Goal: Transaction & Acquisition: Book appointment/travel/reservation

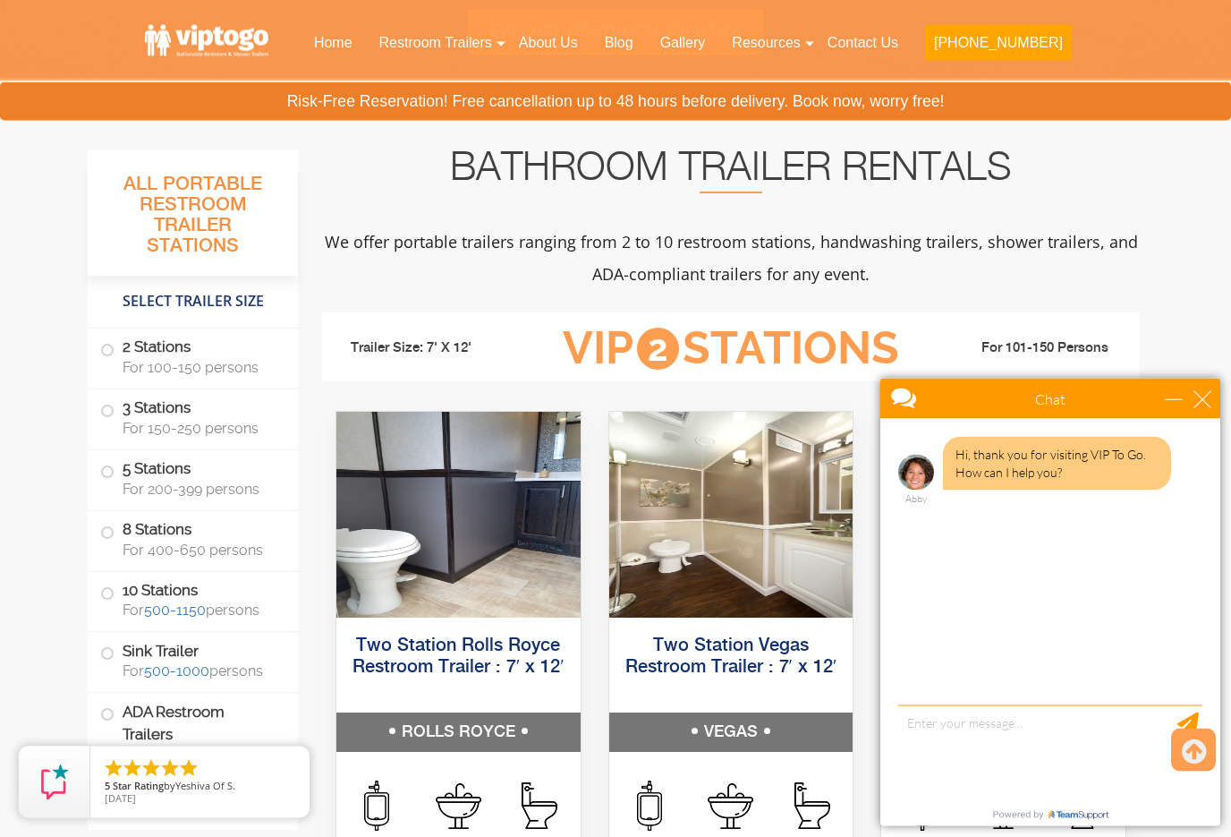
scroll to position [575, 0]
click at [1210, 389] on div "Chat" at bounding box center [1051, 399] width 340 height 40
click at [1197, 405] on div "close" at bounding box center [1203, 399] width 18 height 18
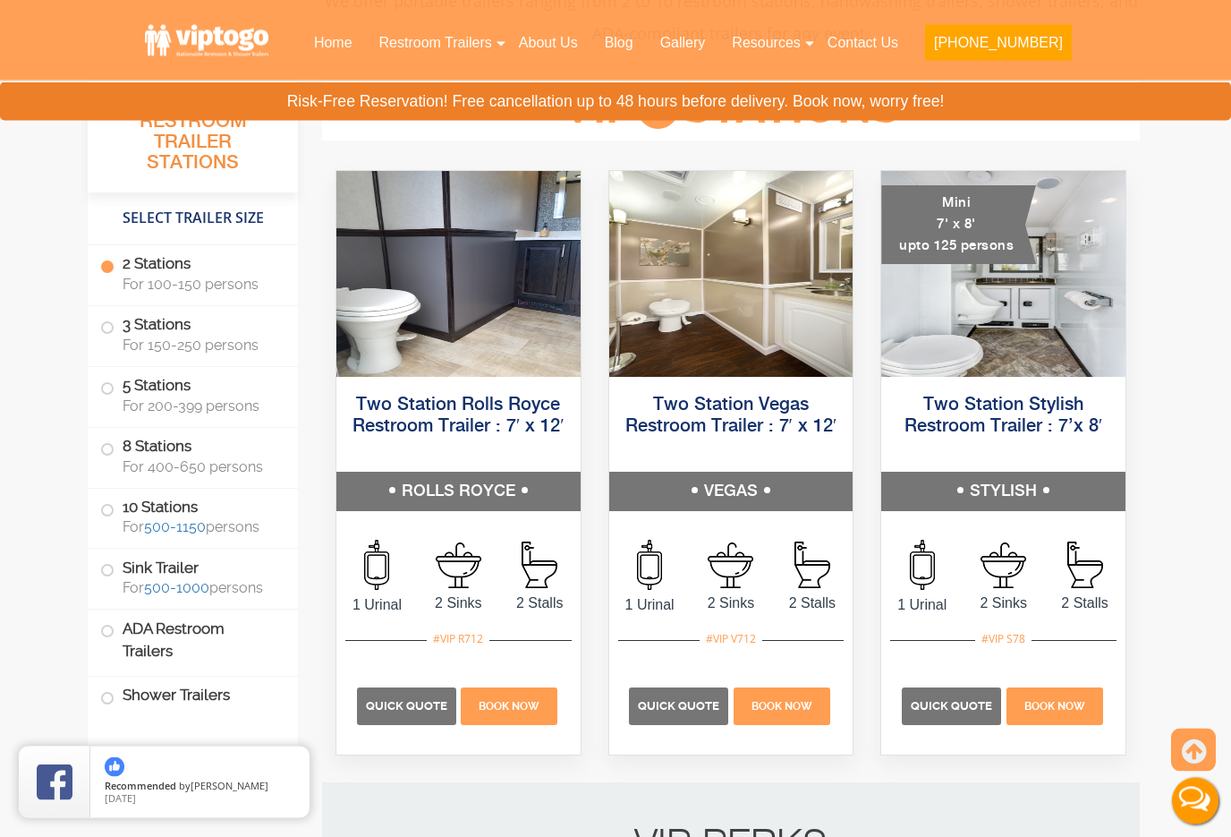
scroll to position [809, 0]
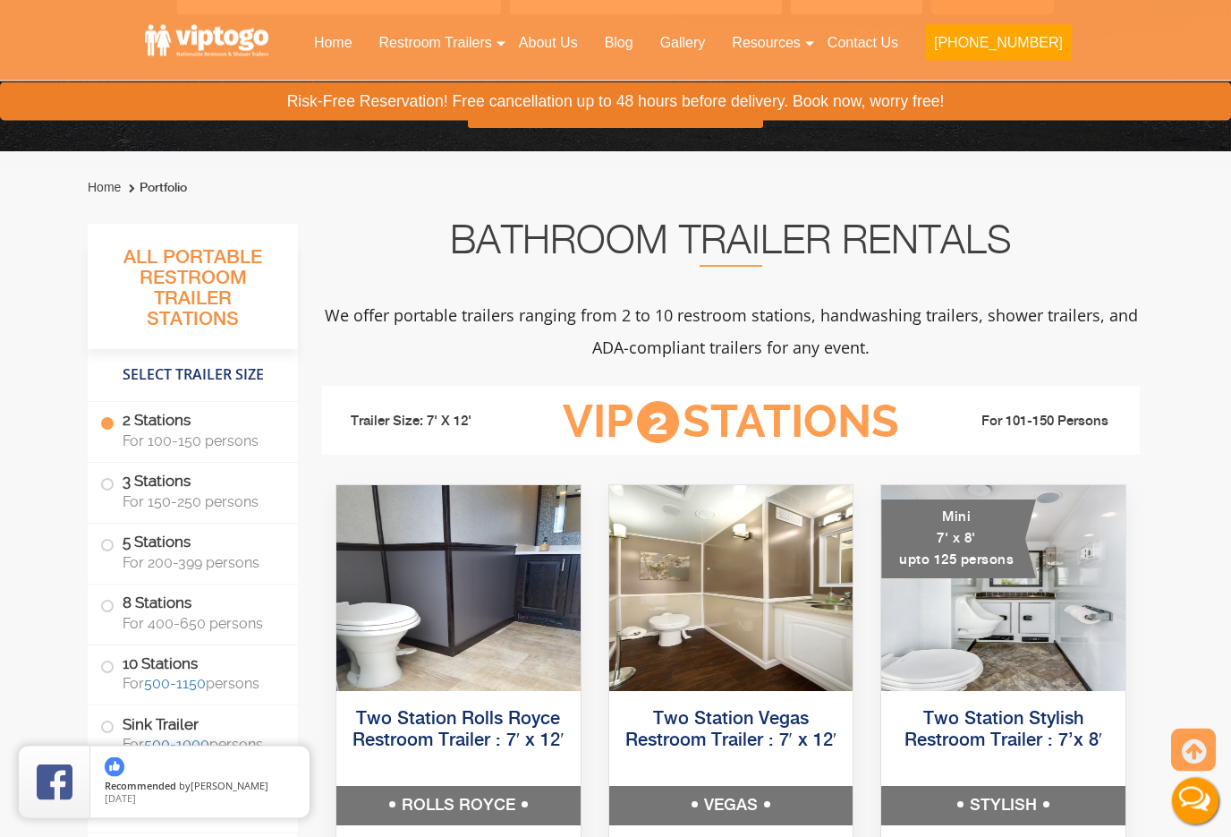
scroll to position [501, 0]
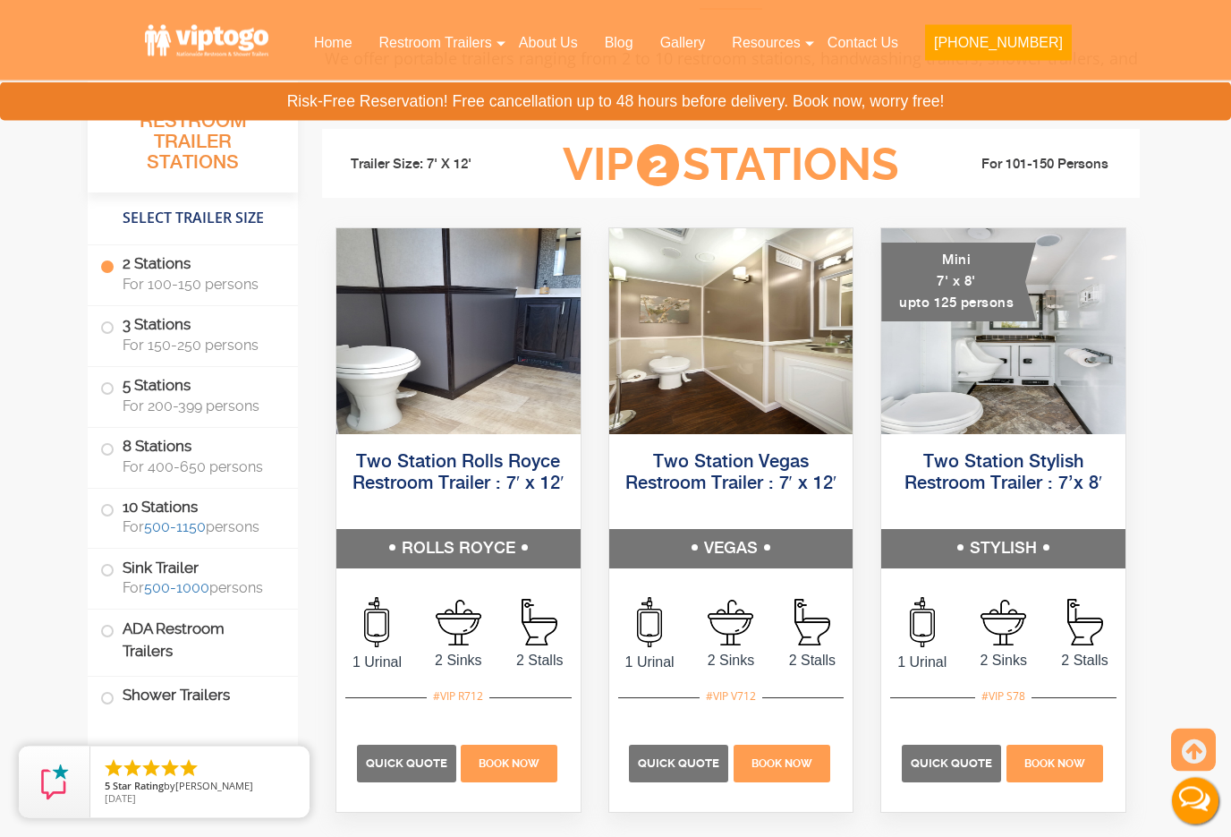
scroll to position [759, 0]
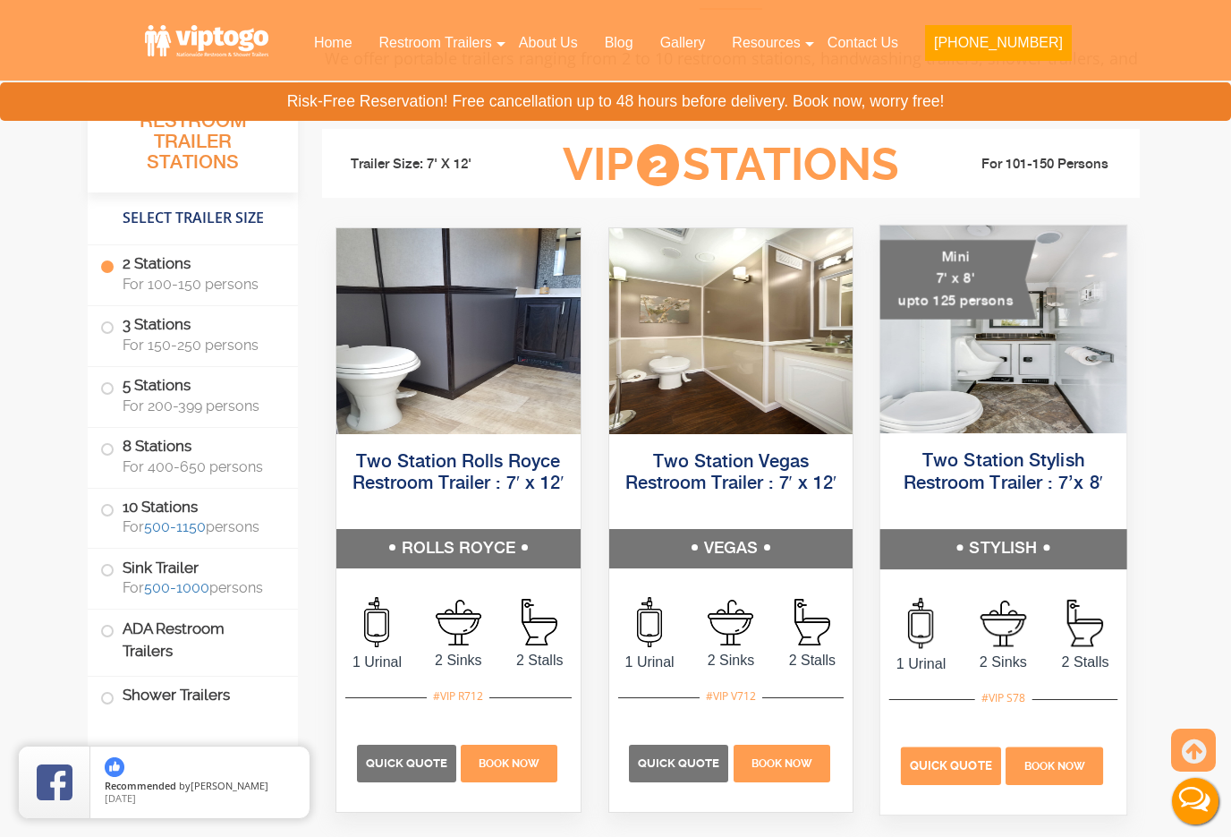
click at [971, 770] on span "Quick Quote" at bounding box center [951, 765] width 82 height 13
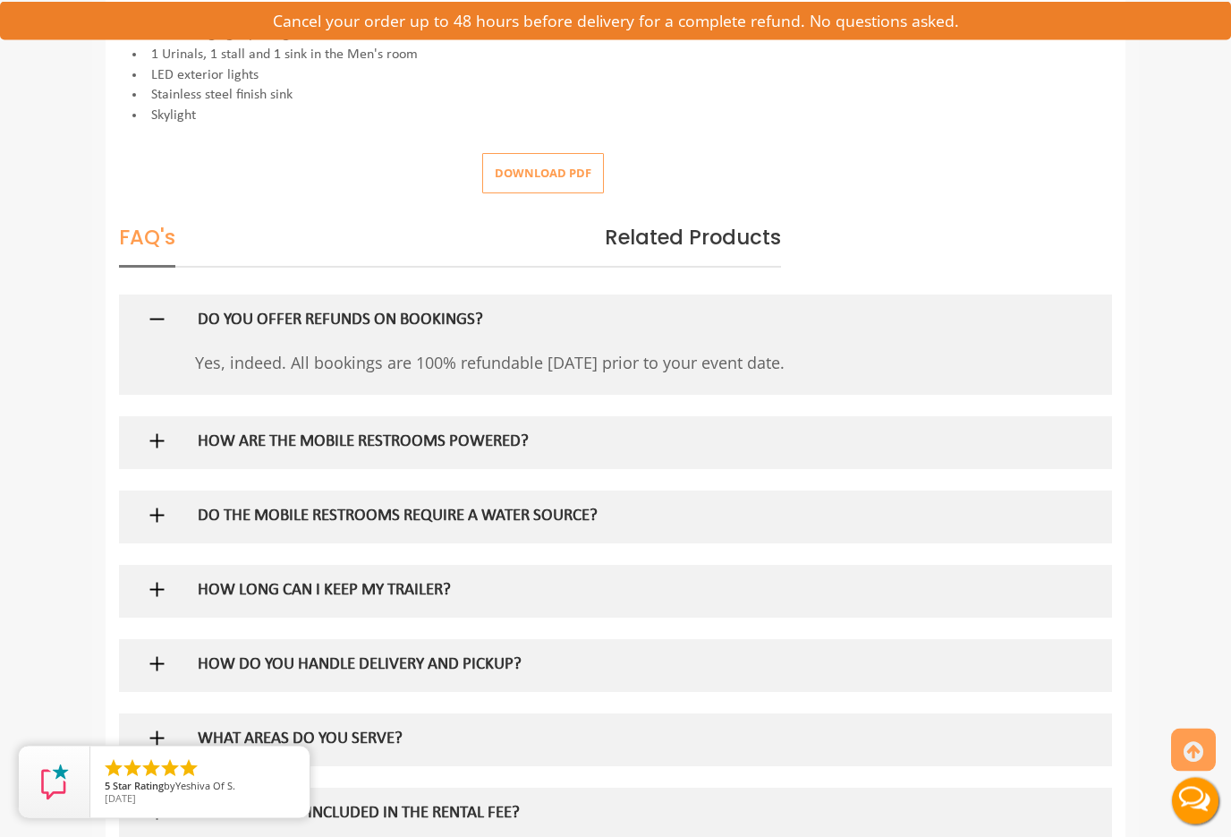
scroll to position [867, 0]
click at [157, 429] on img at bounding box center [157, 440] width 22 height 22
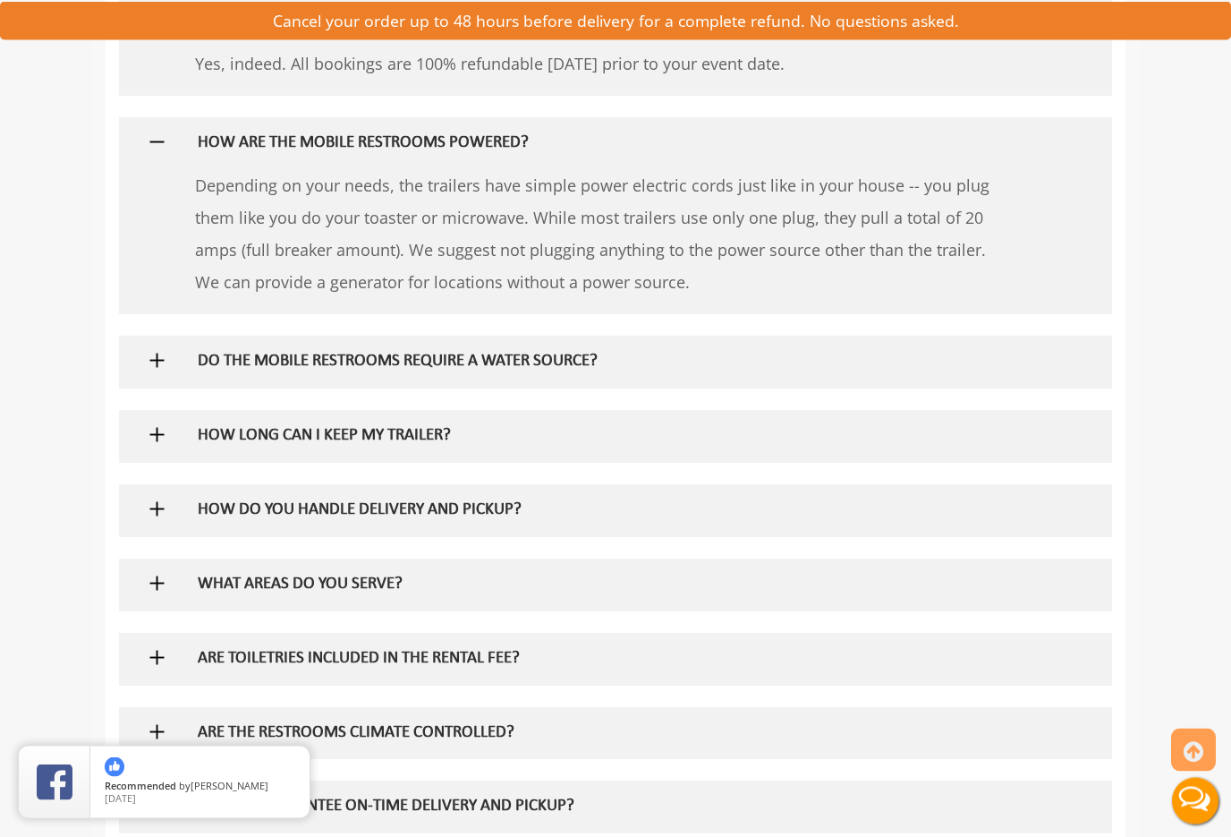
scroll to position [1167, 0]
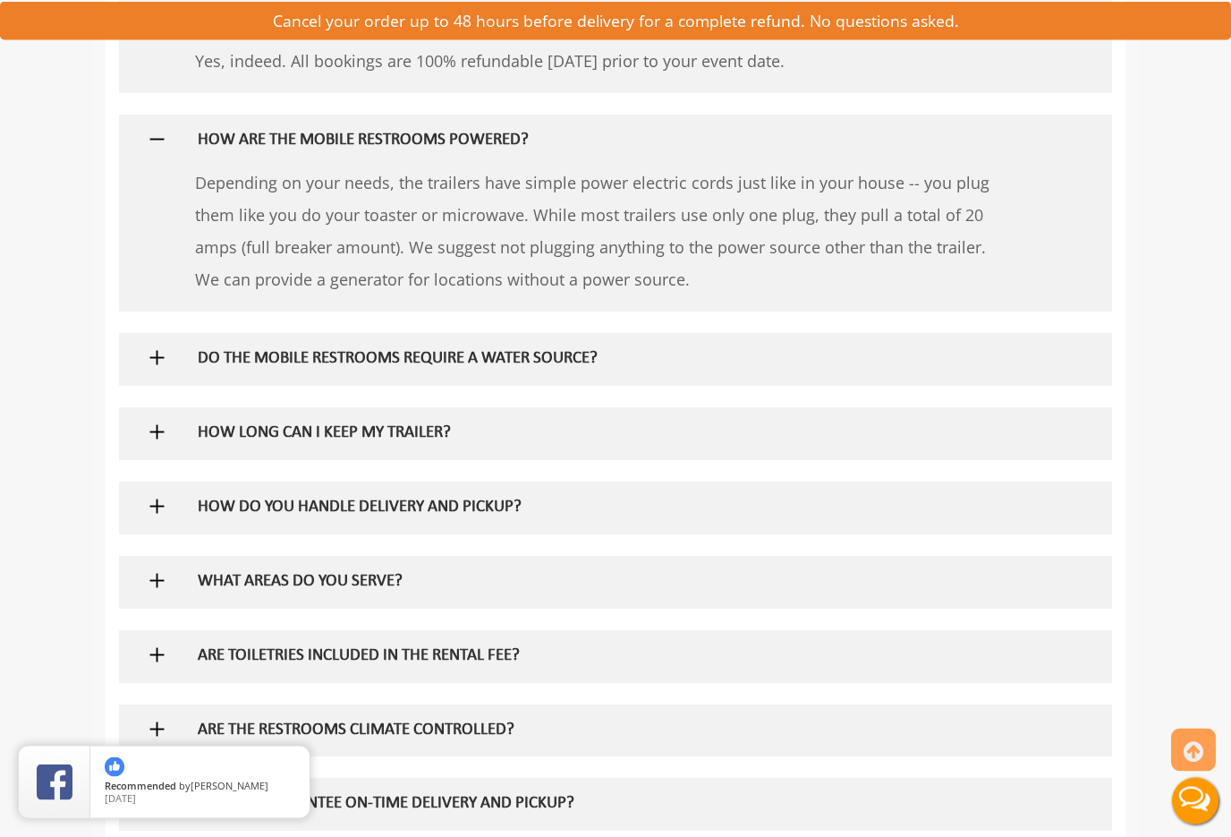
click at [162, 347] on img at bounding box center [157, 358] width 22 height 22
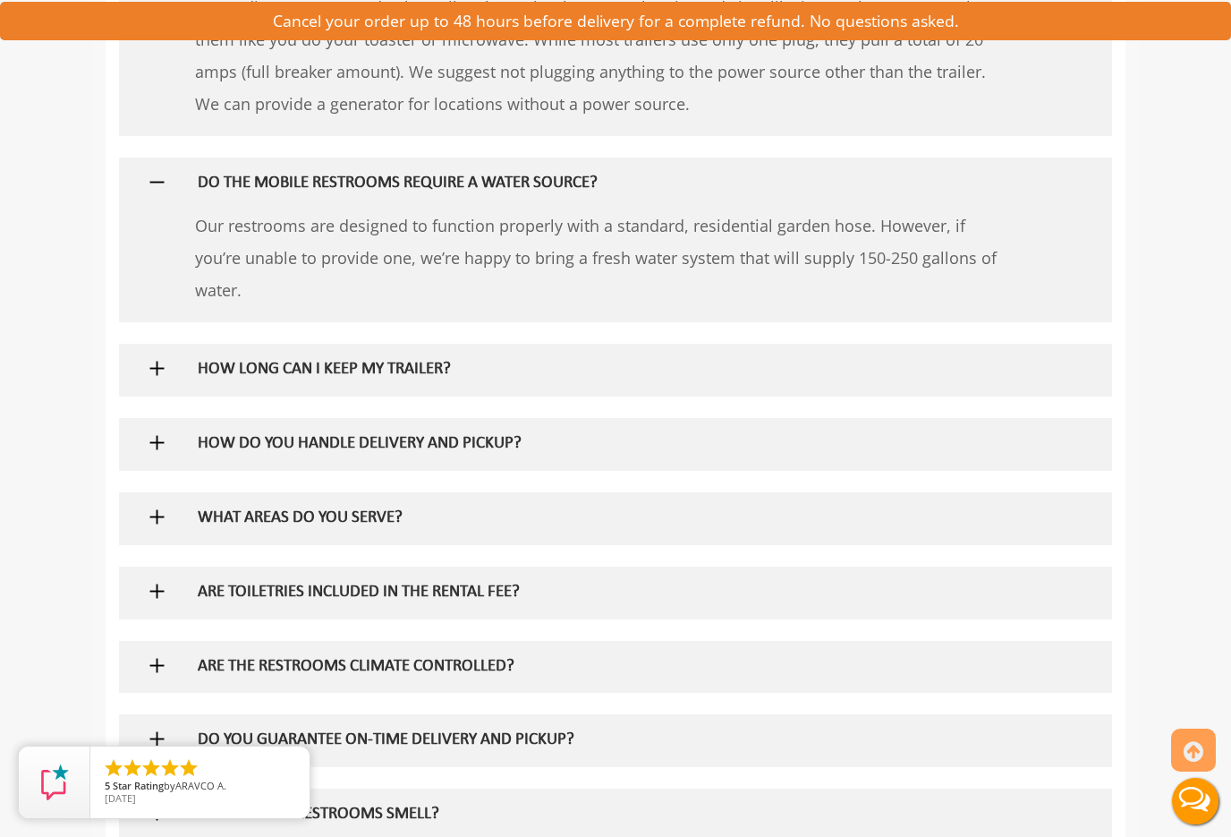
scroll to position [1347, 0]
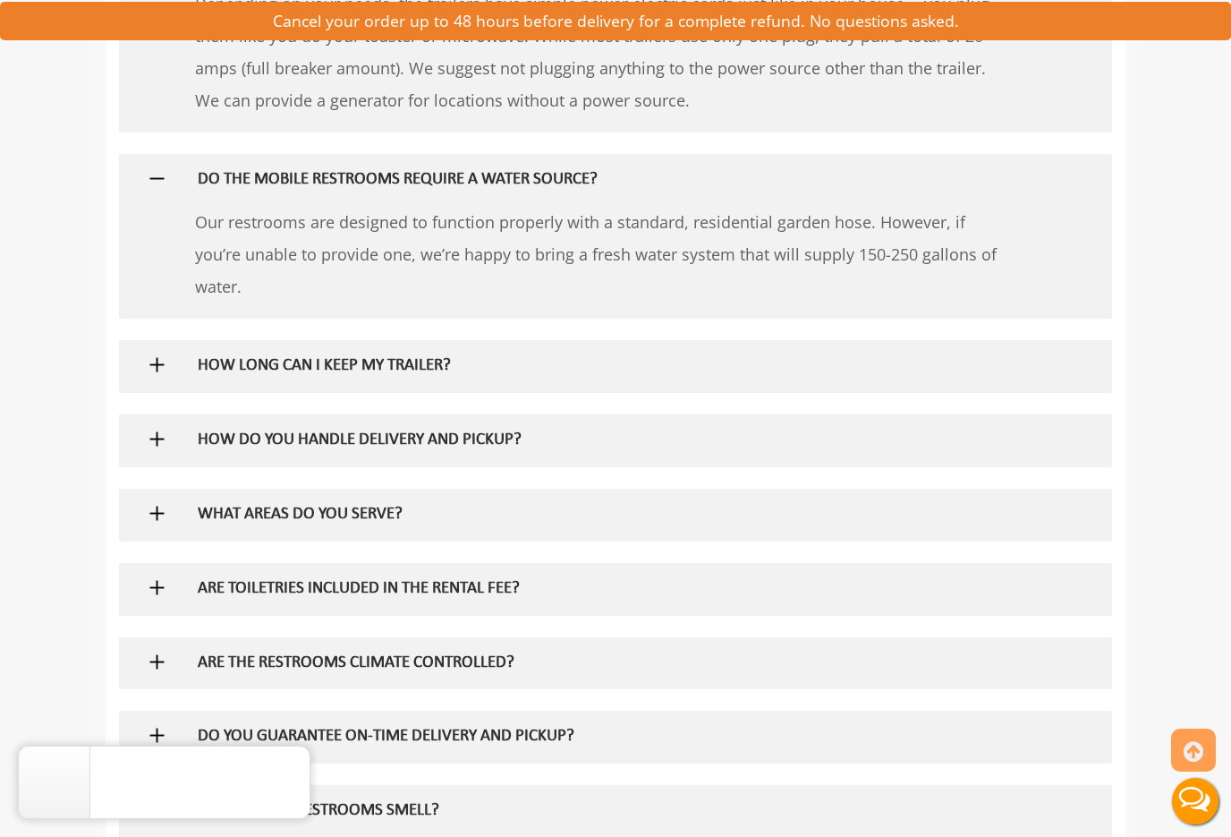
click at [149, 354] on img at bounding box center [157, 365] width 22 height 22
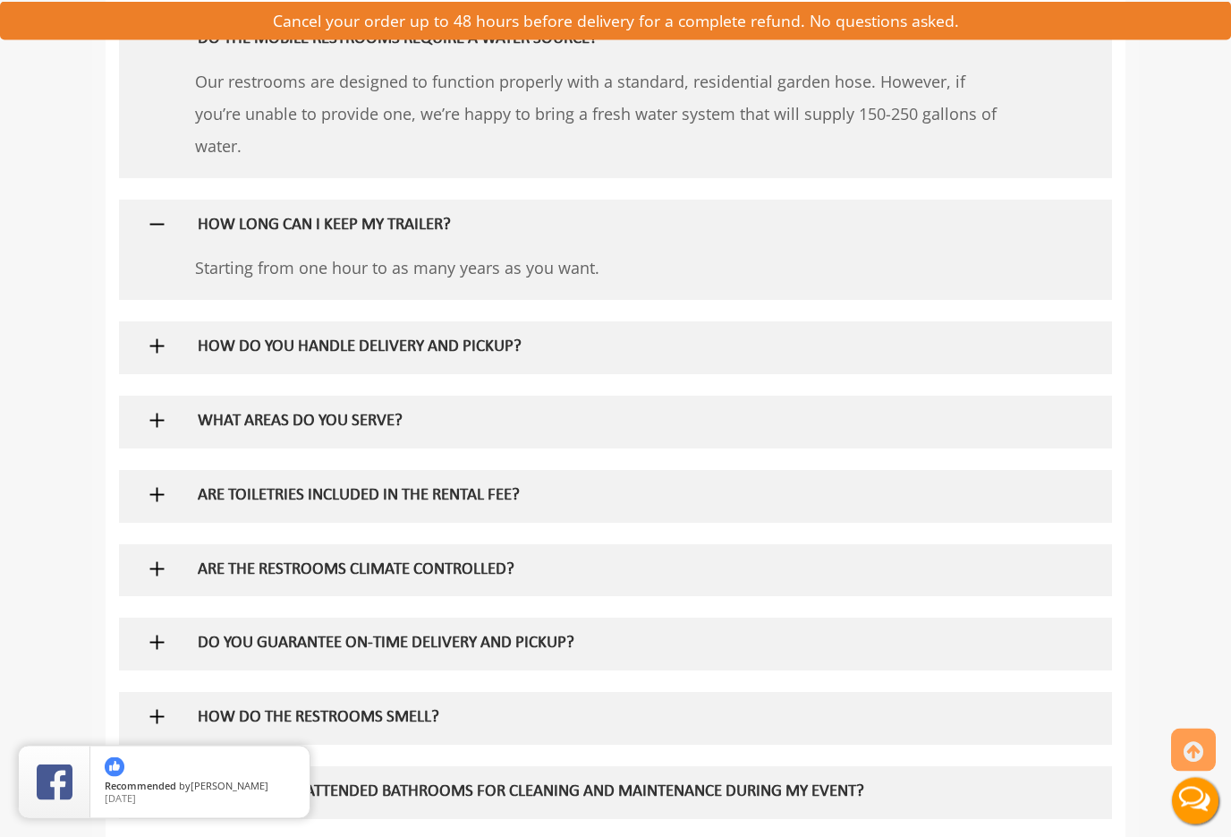
scroll to position [1487, 0]
click at [153, 336] on img at bounding box center [157, 346] width 22 height 22
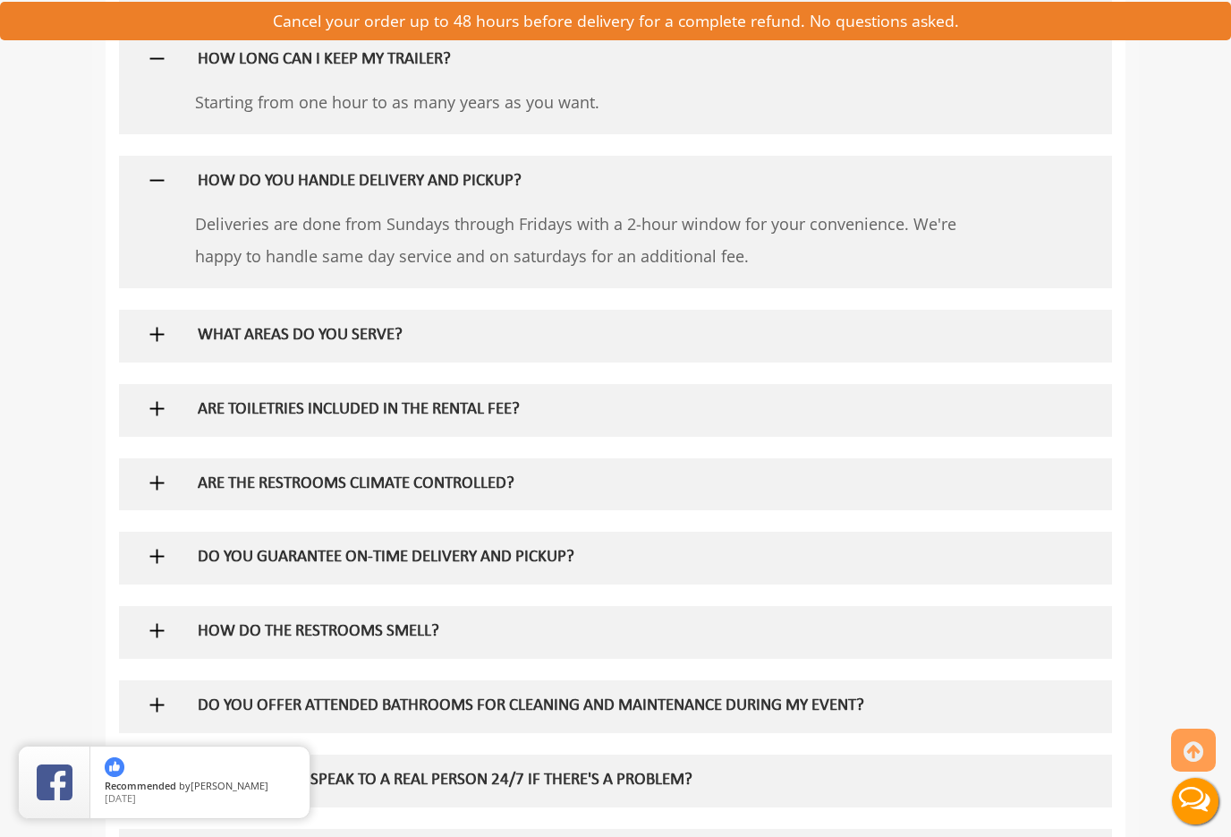
scroll to position [1657, 0]
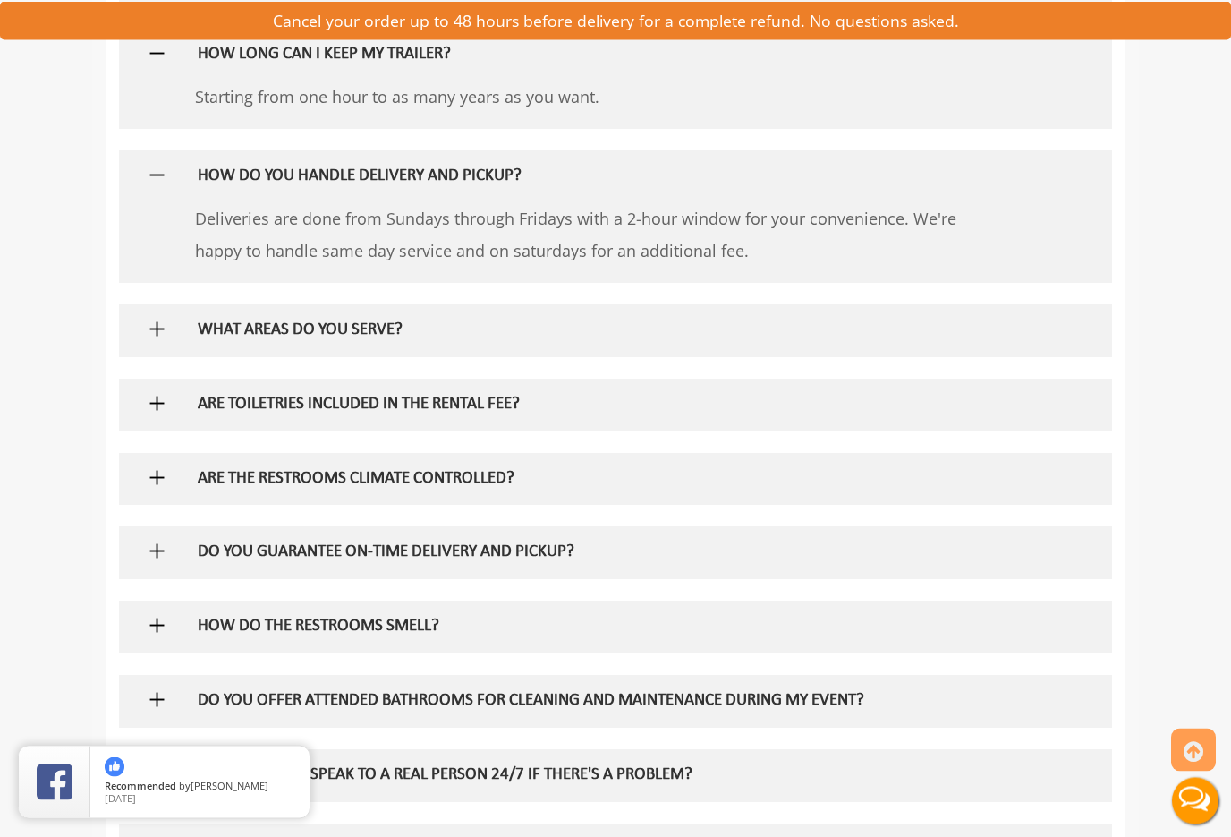
click at [148, 319] on img at bounding box center [157, 330] width 22 height 22
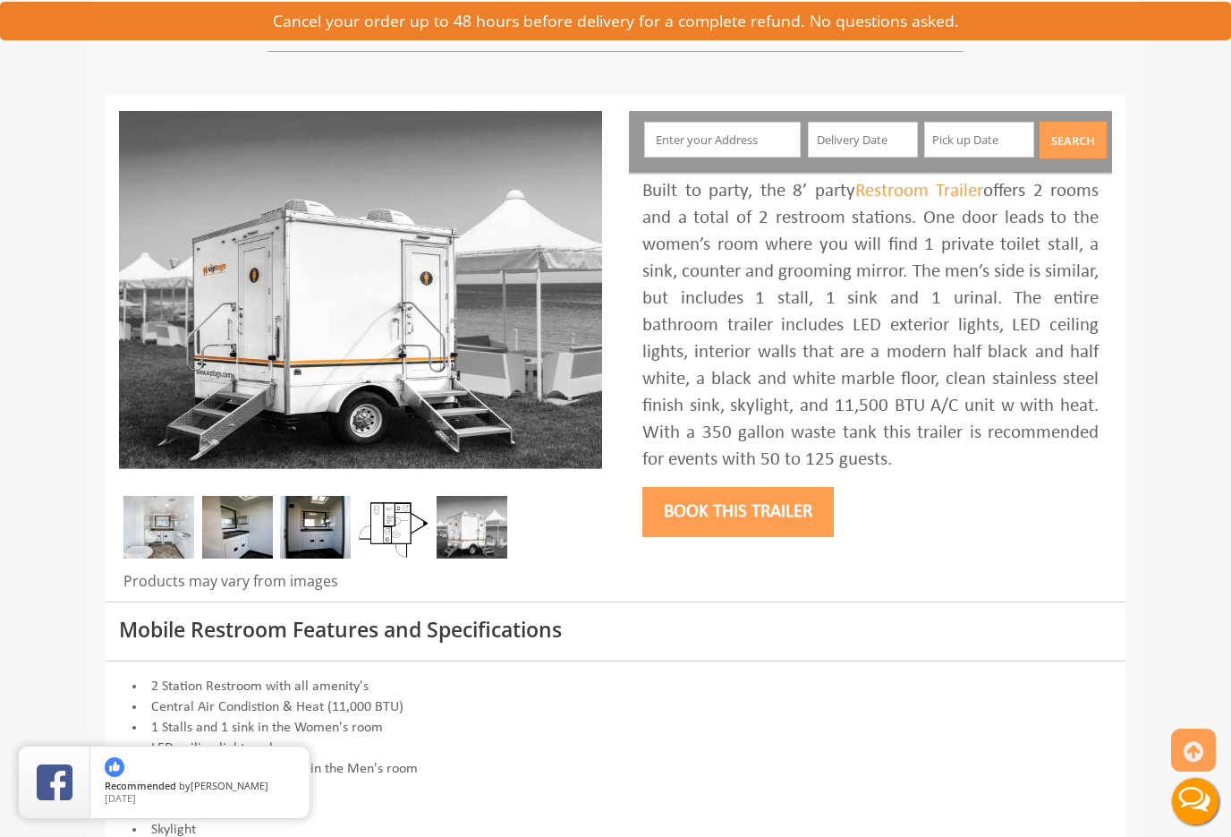
scroll to position [133, 0]
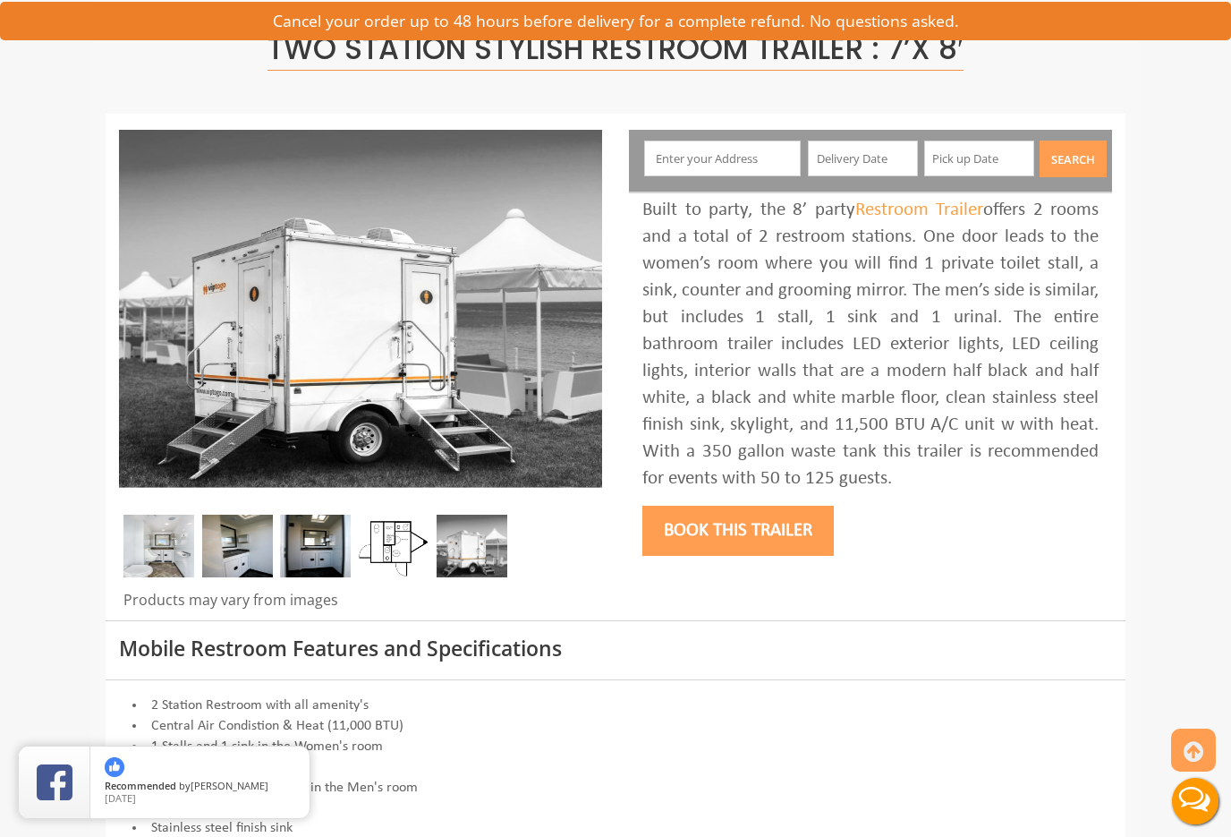
click at [747, 509] on button "Book this trailer" at bounding box center [739, 531] width 192 height 50
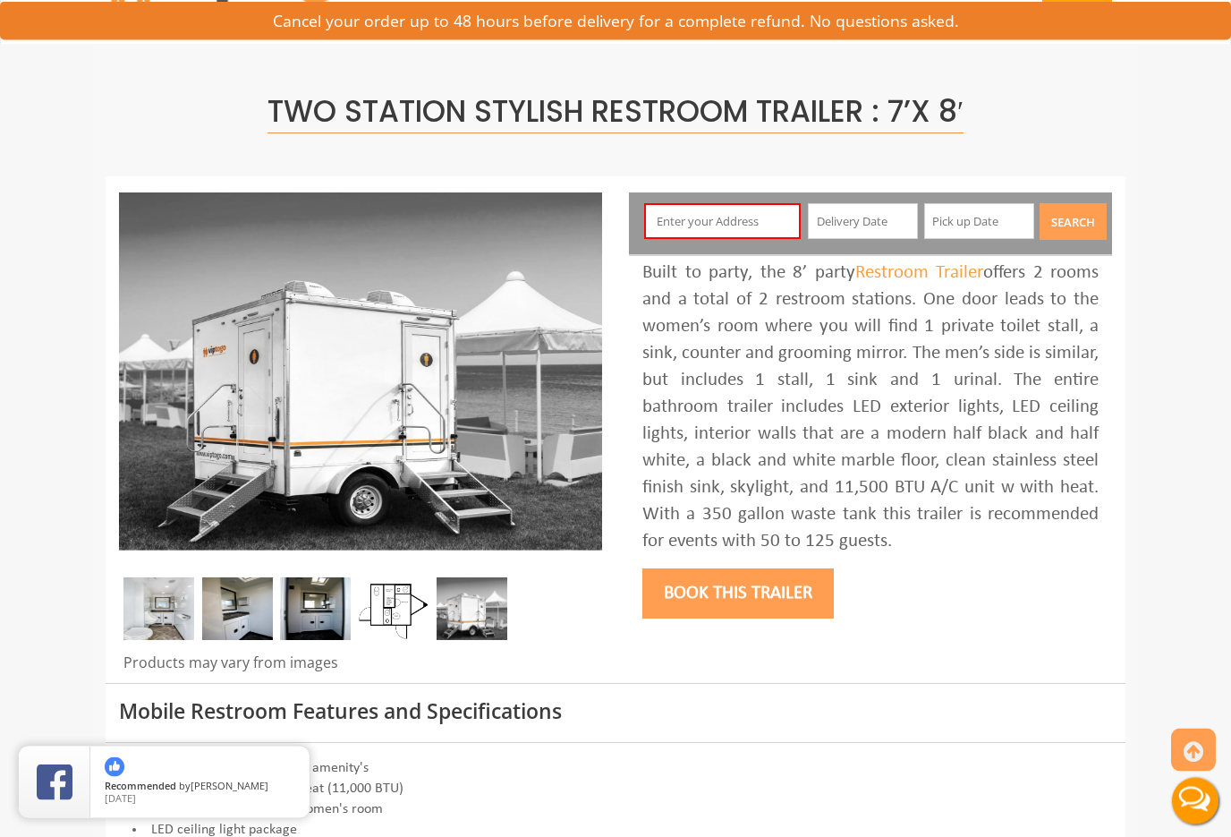
scroll to position [0, 0]
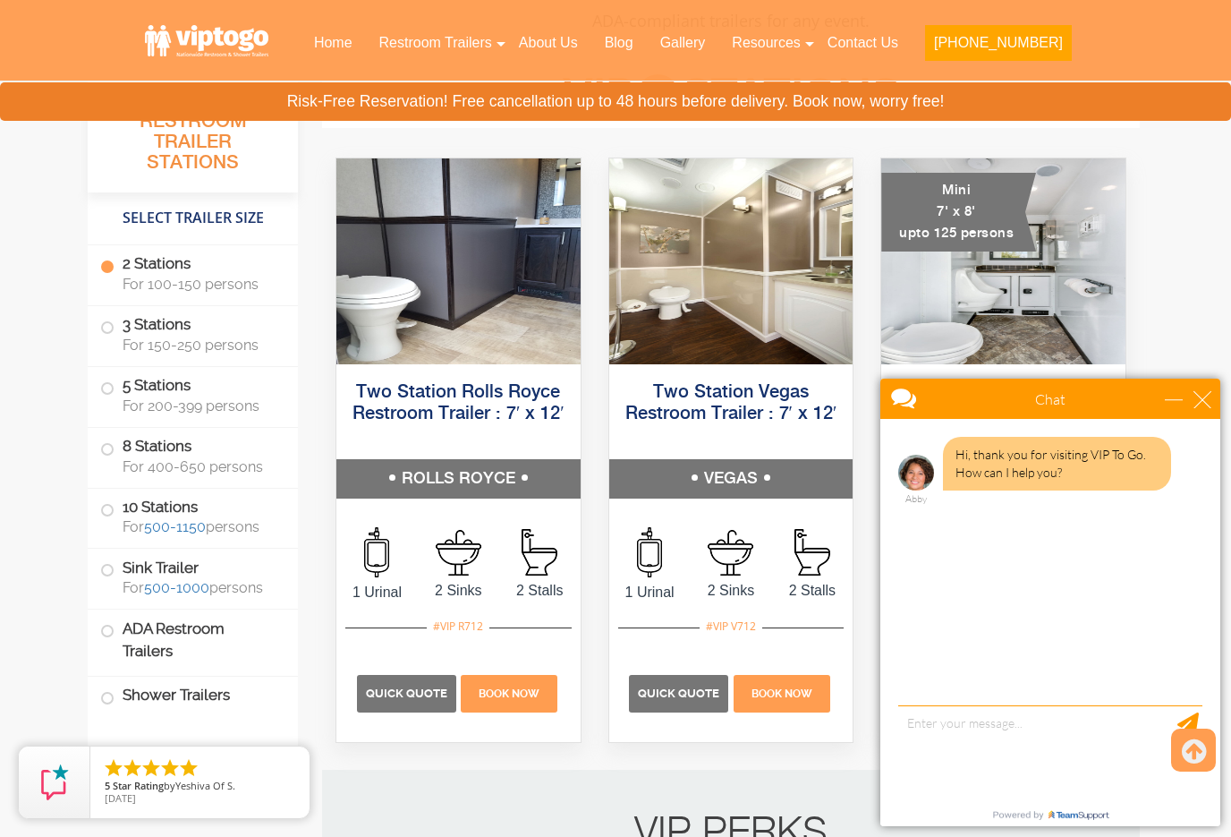
scroll to position [806, 0]
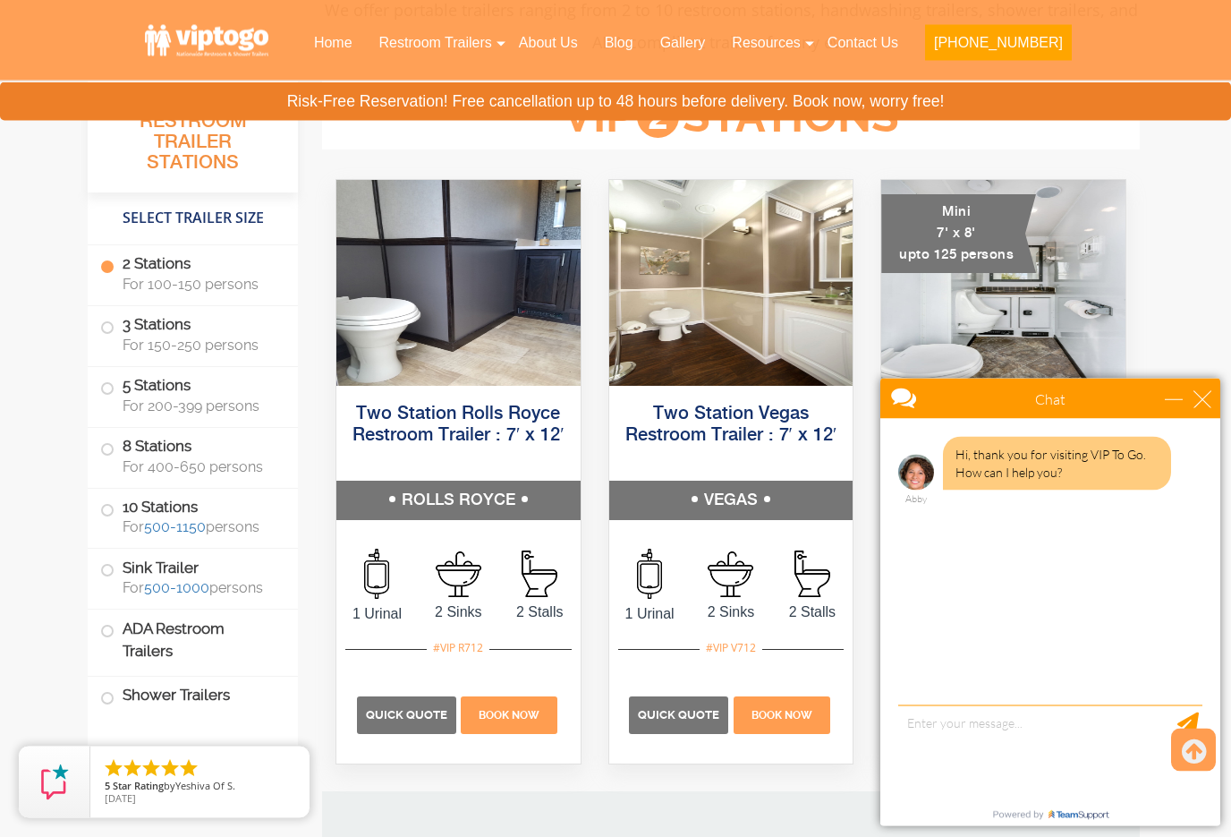
click at [1216, 385] on div "Chat" at bounding box center [1051, 398] width 340 height 40
click at [1201, 397] on div "close" at bounding box center [1203, 398] width 18 height 18
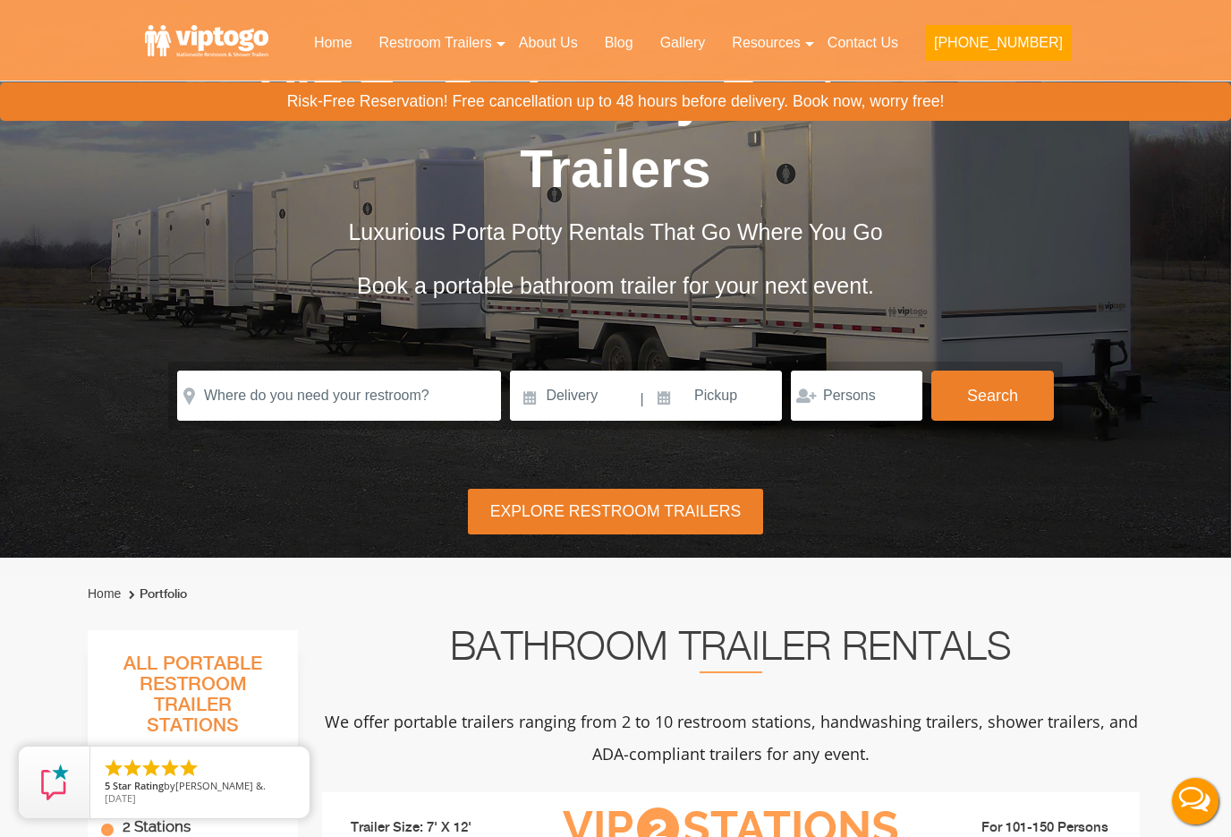
scroll to position [0, 0]
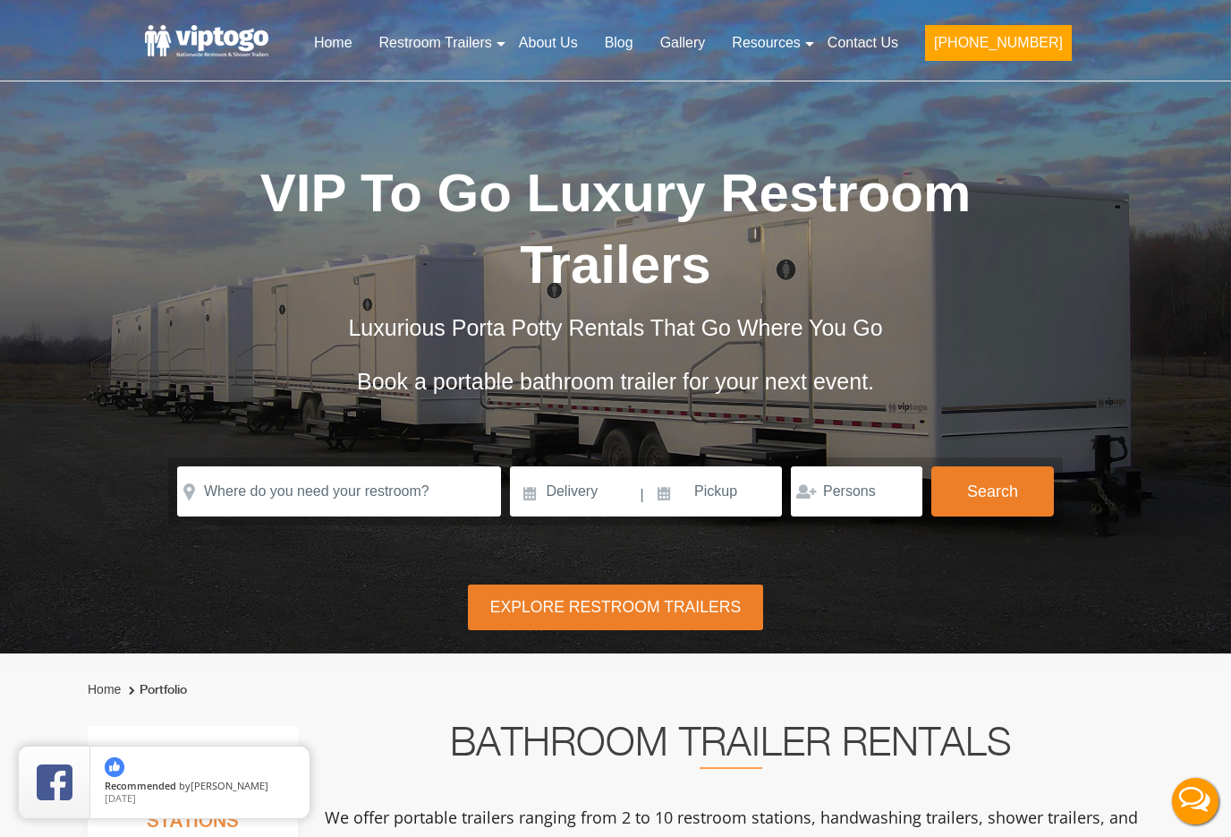
click at [490, 74] on header "Home Restroom Trailers Restroom Trailers by Type All Restroom Trailers ADA Rest…" at bounding box center [615, 40] width 1231 height 81
click at [489, 74] on header "Home Restroom Trailers Restroom Trailers by Type All Restroom Trailers ADA Rest…" at bounding box center [615, 40] width 1231 height 81
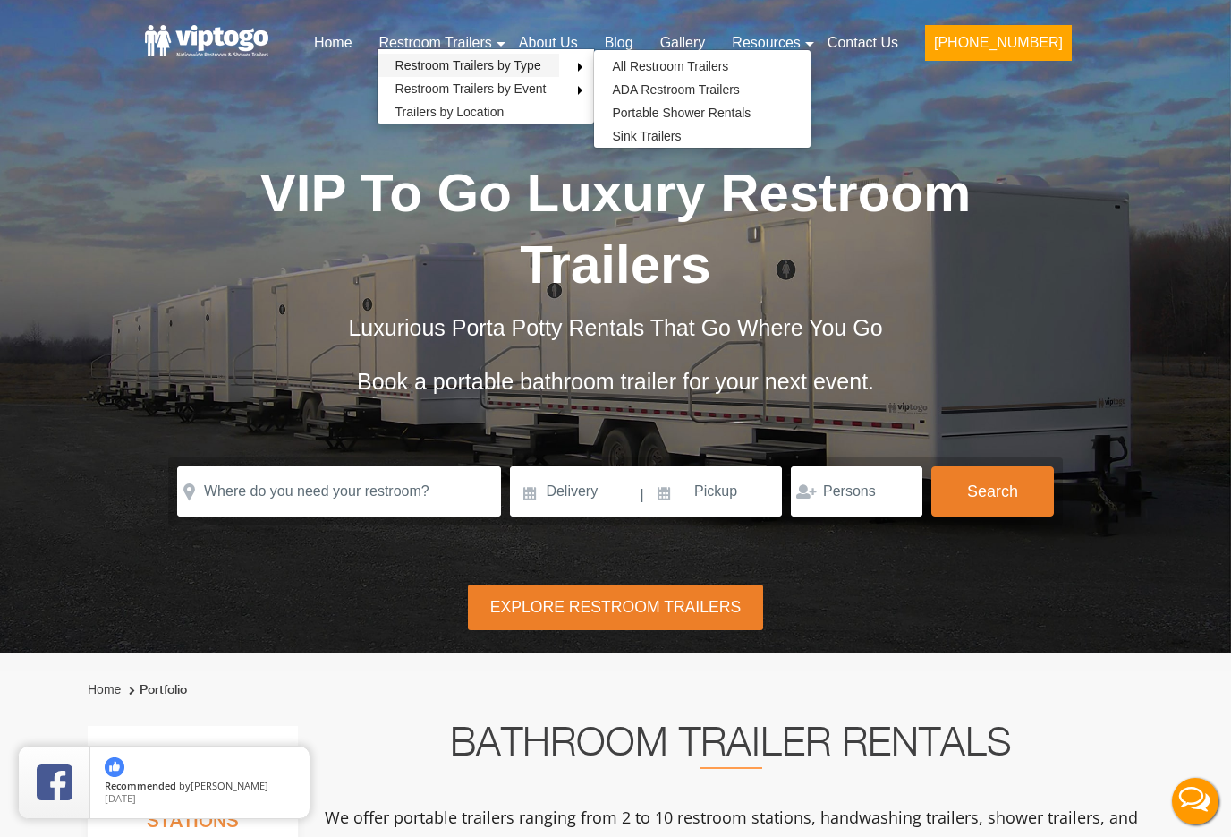
click at [512, 65] on link "Restroom Trailers by Type" at bounding box center [469, 65] width 182 height 23
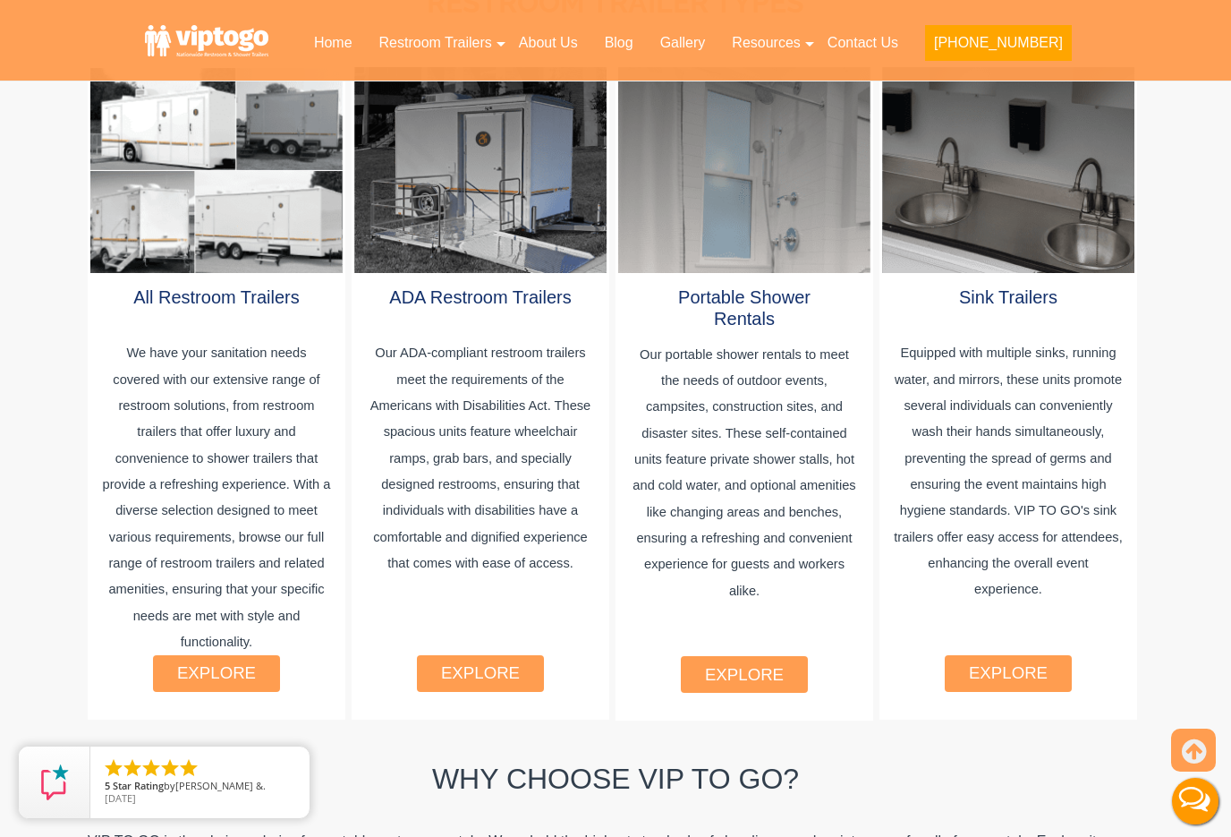
scroll to position [1023, 0]
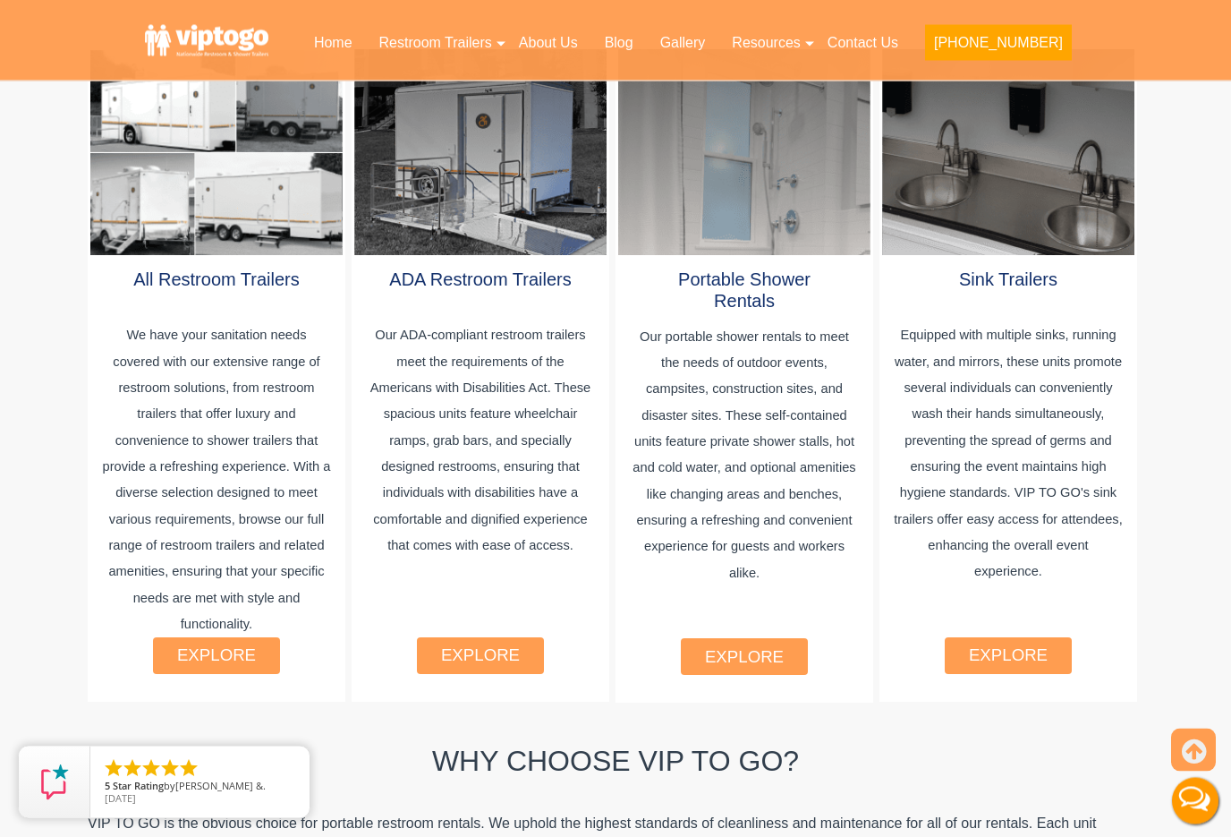
click at [196, 646] on link "explore" at bounding box center [216, 655] width 79 height 19
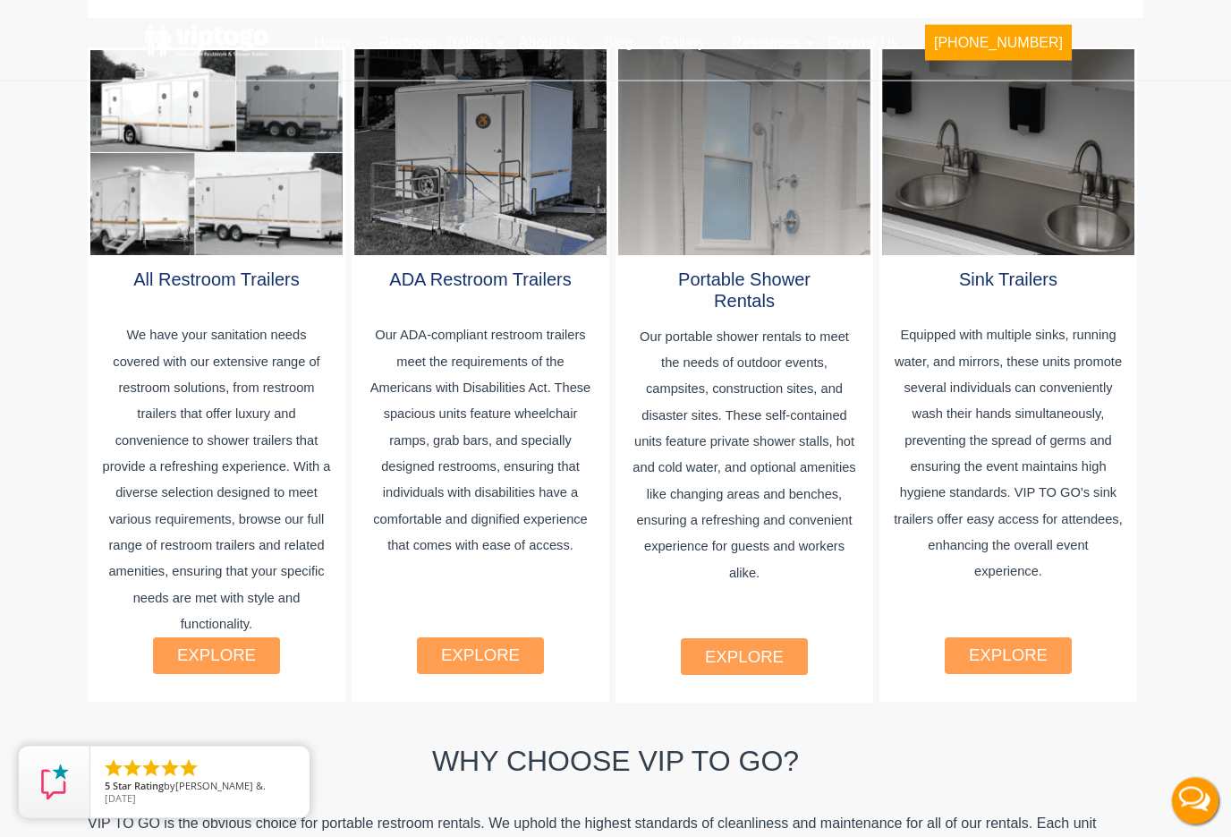
scroll to position [1072, 0]
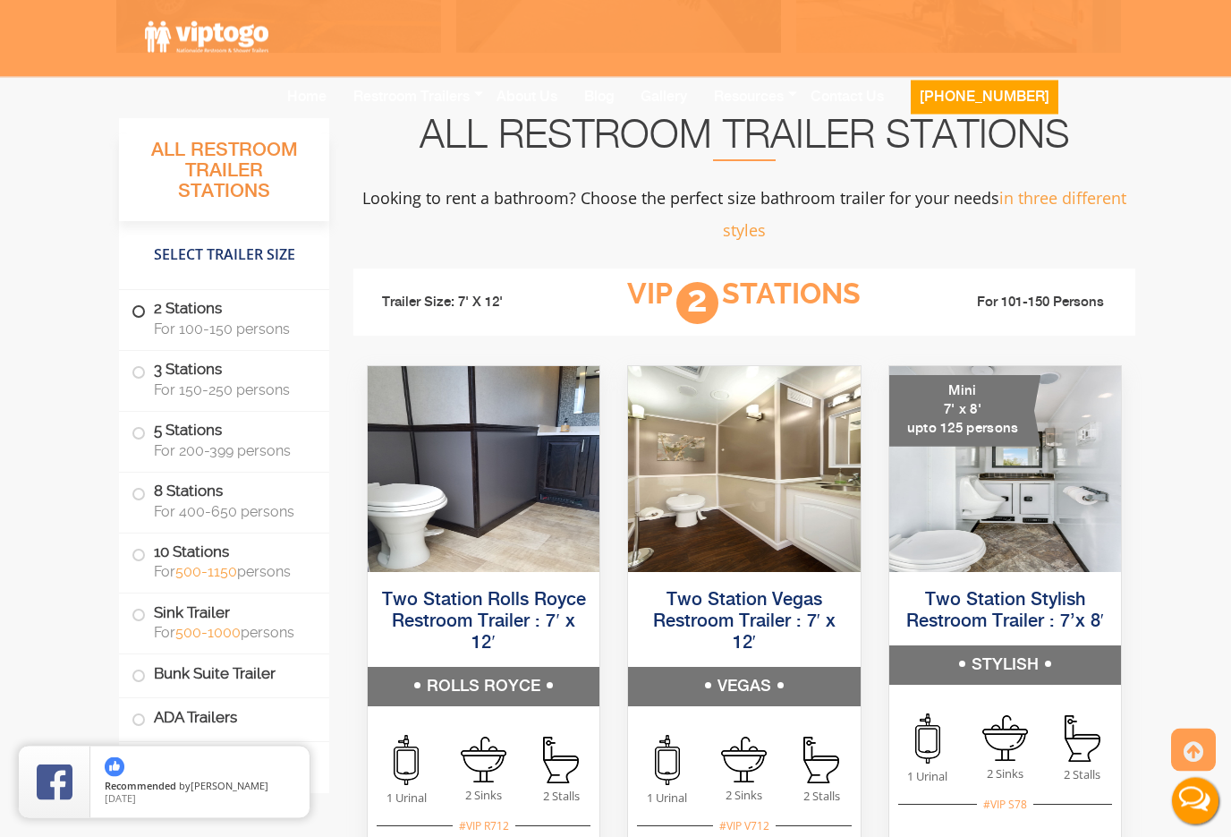
scroll to position [1043, 0]
click at [137, 308] on span at bounding box center [138, 311] width 7 height 7
click at [138, 311] on span at bounding box center [138, 311] width 7 height 7
click at [198, 320] on span "For 100-150 persons" at bounding box center [231, 328] width 154 height 17
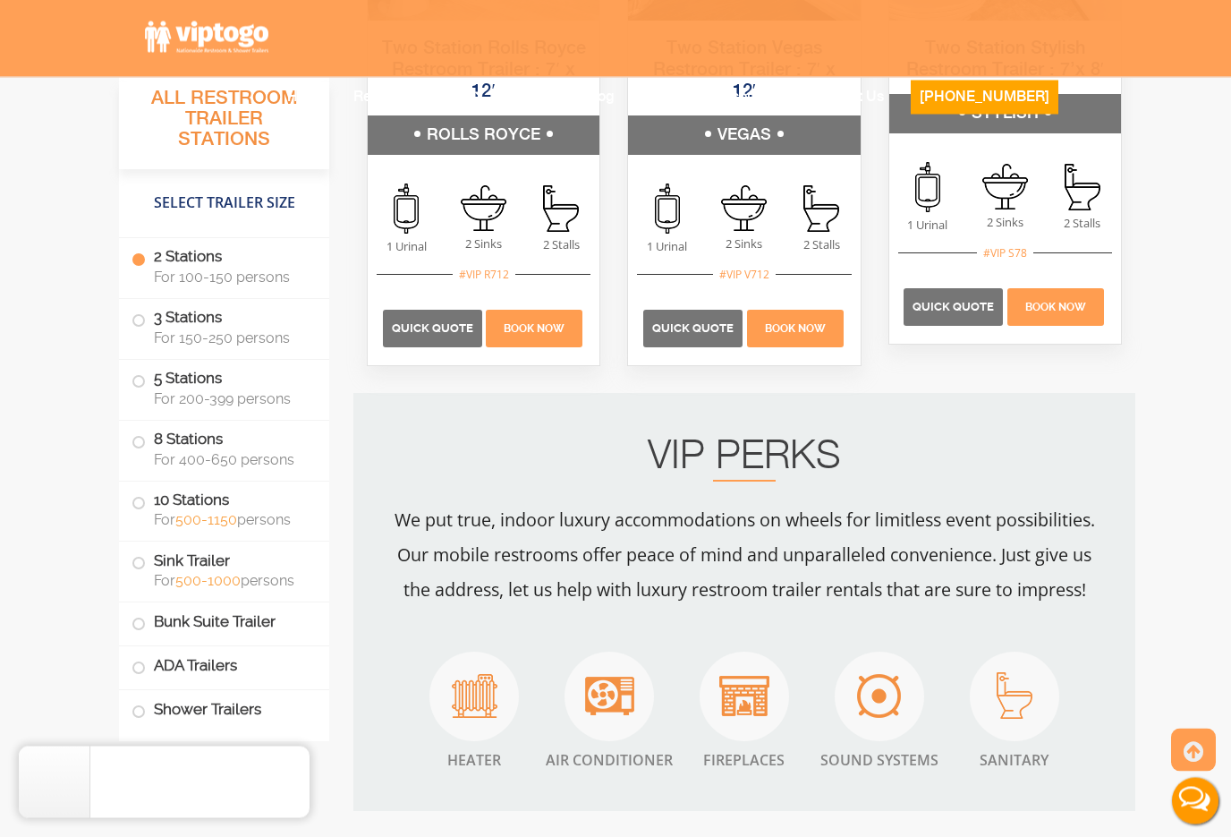
scroll to position [0, 0]
